Goal: Check status: Check status

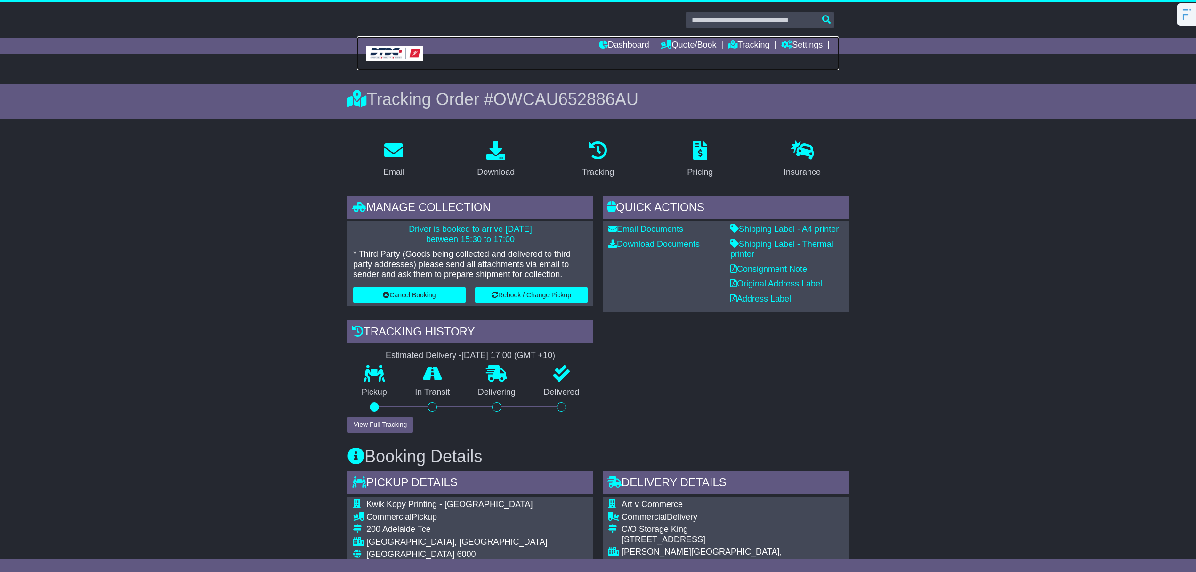
drag, startPoint x: 395, startPoint y: 54, endPoint x: 403, endPoint y: 52, distance: 8.7
click at [395, 54] on img at bounding box center [394, 53] width 57 height 15
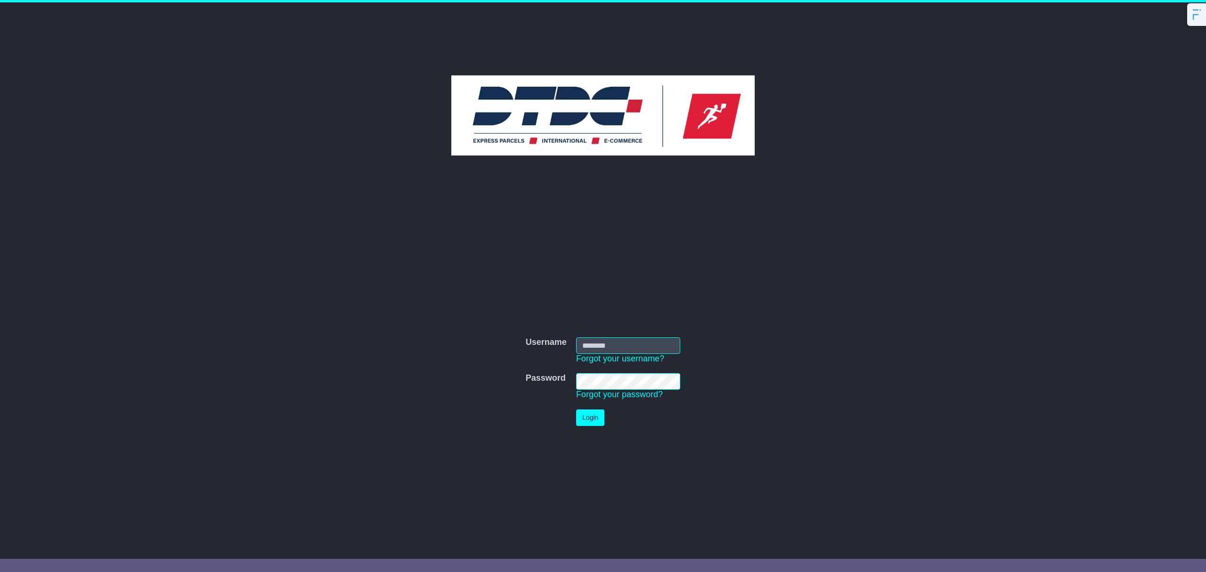
click at [601, 346] on input "Username" at bounding box center [628, 345] width 104 height 16
type input "********"
click at [592, 415] on button "Login" at bounding box center [590, 417] width 28 height 16
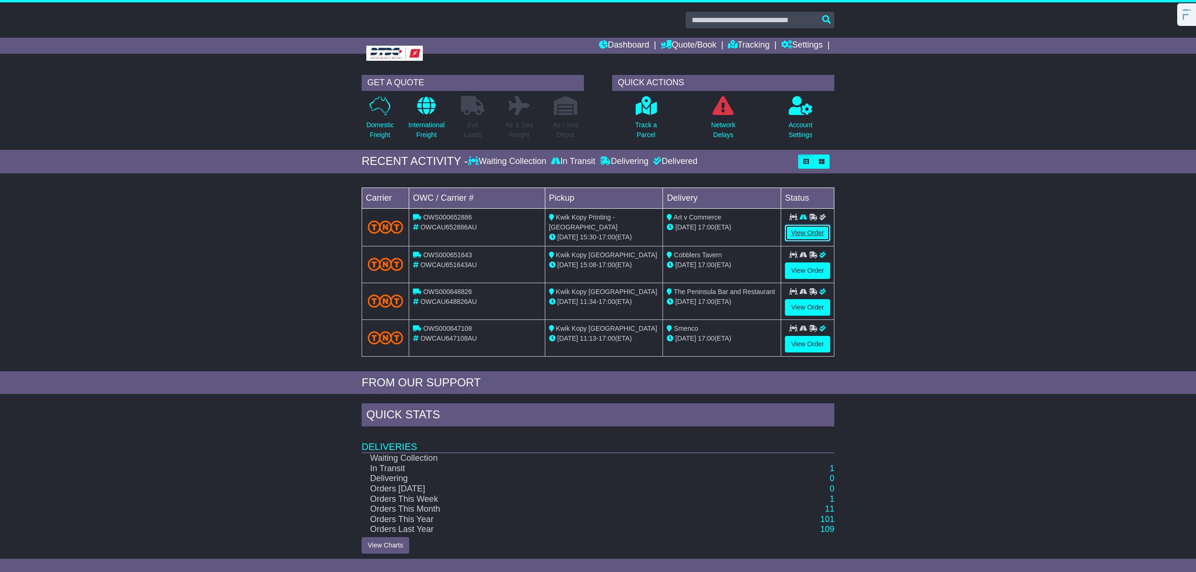
click at [803, 234] on link "View Order" at bounding box center [807, 233] width 45 height 16
